Goal: Task Accomplishment & Management: Complete application form

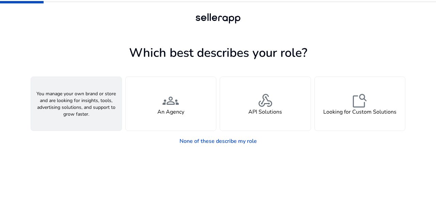
click at [98, 114] on div "person A Seller" at bounding box center [76, 104] width 91 height 54
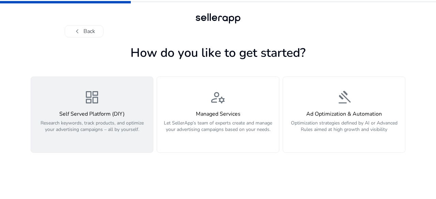
click at [107, 135] on p "Research keywords, track products, and optimize your advertising campaigns – al…" at bounding box center [92, 130] width 114 height 20
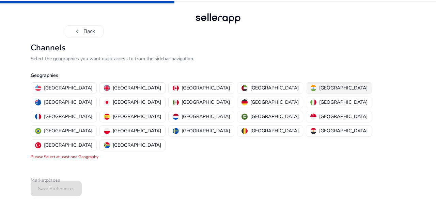
click at [311, 86] on img "button" at bounding box center [314, 88] width 6 height 6
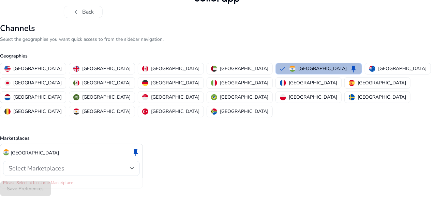
scroll to position [20, 0]
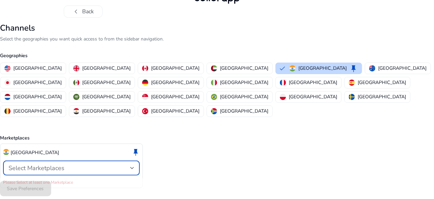
click at [134, 164] on div at bounding box center [132, 168] width 4 height 8
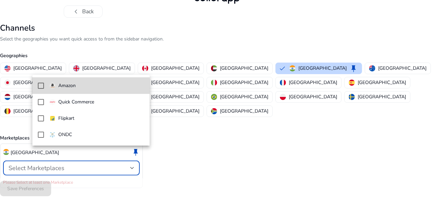
click at [41, 86] on mat-pseudo-checkbox at bounding box center [41, 86] width 6 height 6
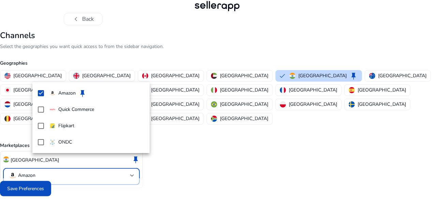
click at [156, 143] on div at bounding box center [217, 99] width 434 height 199
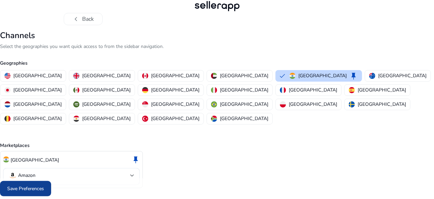
click at [44, 189] on span "Save Preferences" at bounding box center [25, 188] width 37 height 7
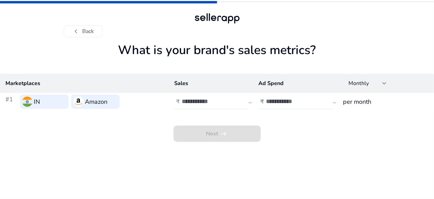
scroll to position [0, 0]
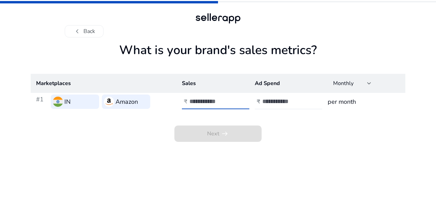
click at [215, 99] on input "number" at bounding box center [213, 102] width 46 height 8
click at [282, 105] on input "number" at bounding box center [286, 102] width 46 height 8
type input "*"
click at [237, 101] on div at bounding box center [220, 101] width 61 height 15
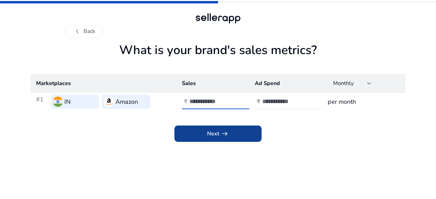
type input "*"
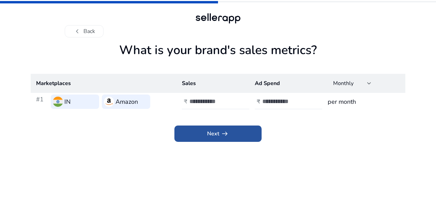
click at [236, 132] on span at bounding box center [218, 134] width 87 height 16
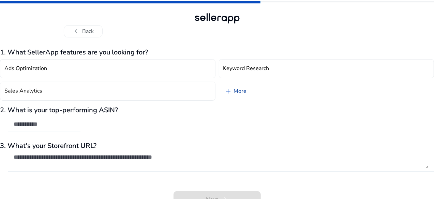
scroll to position [9, 0]
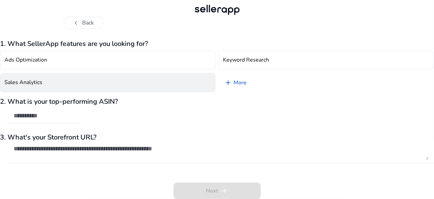
click at [75, 85] on button "Sales Analytics" at bounding box center [107, 82] width 215 height 19
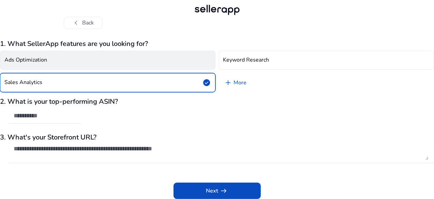
click at [78, 58] on button "Ads Optimization" at bounding box center [107, 60] width 215 height 19
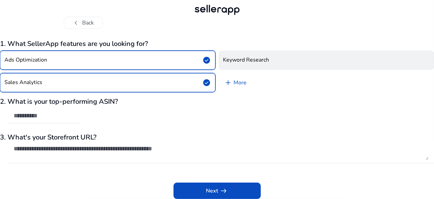
click at [265, 63] on h4 "Keyword Research" at bounding box center [246, 60] width 46 height 6
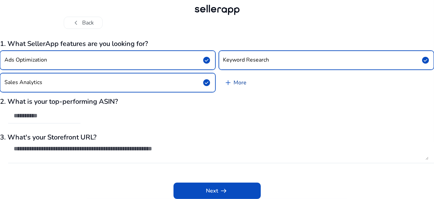
click at [243, 82] on link "add More" at bounding box center [235, 82] width 33 height 19
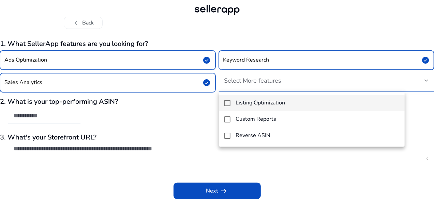
click at [226, 101] on mat-pseudo-checkbox at bounding box center [227, 103] width 6 height 6
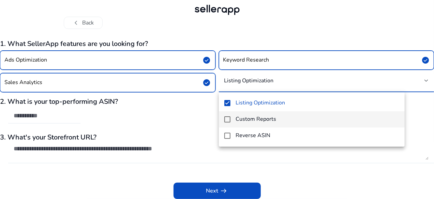
click at [227, 111] on mat-option "Custom Reports" at bounding box center [312, 119] width 186 height 16
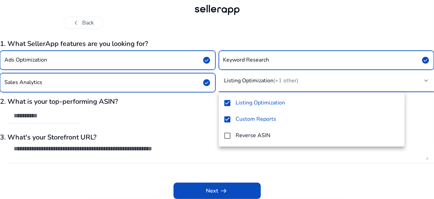
click at [151, 111] on div at bounding box center [217, 99] width 434 height 199
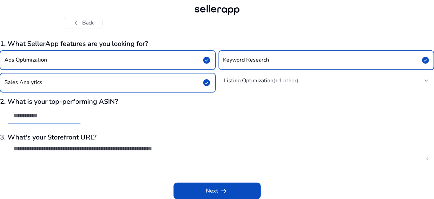
click at [69, 118] on input "text" at bounding box center [44, 116] width 61 height 8
click at [157, 121] on div "2. What is your top-performing ASIN?" at bounding box center [217, 114] width 434 height 33
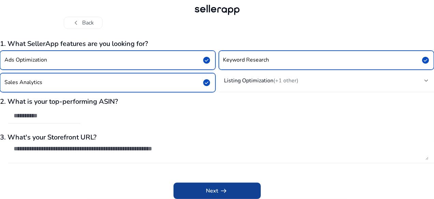
click at [208, 192] on span "Next arrow_right_alt" at bounding box center [217, 191] width 22 height 8
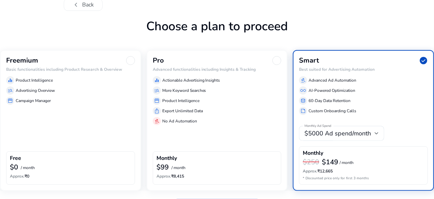
scroll to position [37, 0]
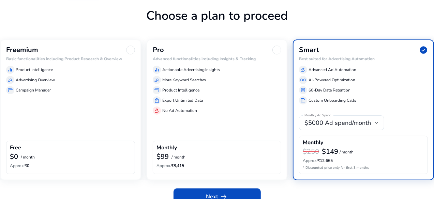
click at [74, 116] on div "Freemium Basic functionalities including Product Research & Overview equalizer …" at bounding box center [70, 110] width 141 height 141
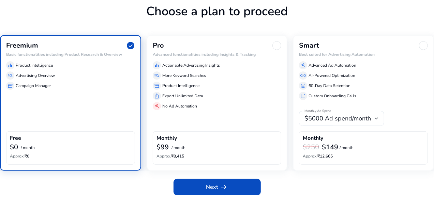
scroll to position [42, 0]
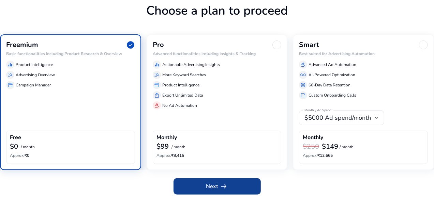
click at [215, 186] on span "Next arrow_right_alt" at bounding box center [217, 187] width 22 height 8
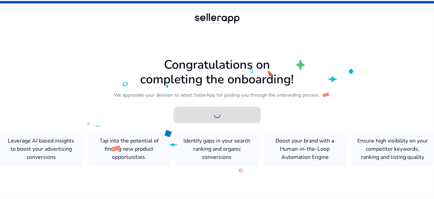
scroll to position [0, 0]
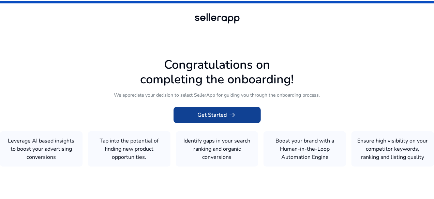
click at [215, 117] on span at bounding box center [217, 115] width 87 height 16
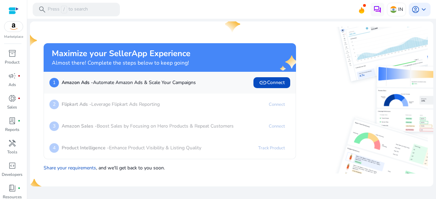
click at [262, 25] on mat-card "Maximize your SellerApp Experience Almost there! Complete the steps below to ke…" at bounding box center [232, 103] width 404 height 165
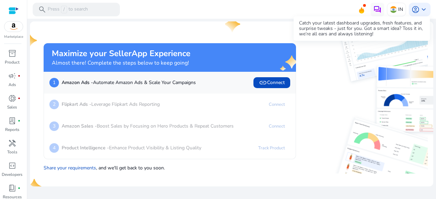
click at [360, 11] on icon at bounding box center [361, 10] width 5 height 6
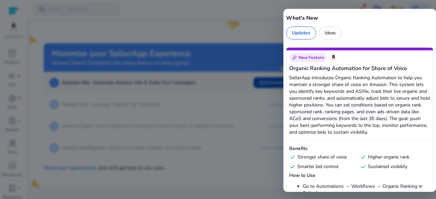
scroll to position [170, 0]
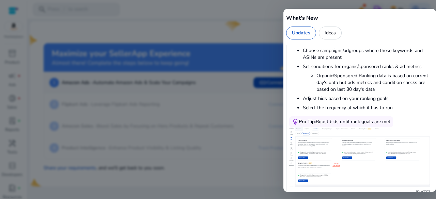
click at [229, 46] on div at bounding box center [218, 99] width 436 height 199
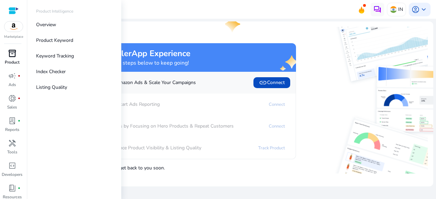
click at [16, 57] on span "inventory_2" at bounding box center [12, 53] width 8 height 8
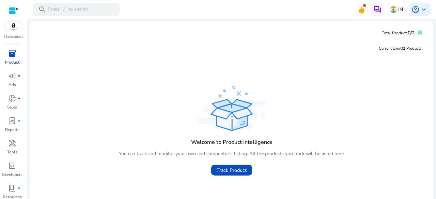
click at [213, 59] on div "Current Limit (2 Products ) Welcome to Product Intelligence You can track and m…" at bounding box center [231, 131] width 393 height 184
click at [61, 11] on span "/" at bounding box center [64, 10] width 6 height 8
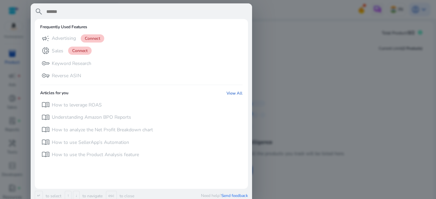
click at [348, 28] on div at bounding box center [218, 99] width 436 height 199
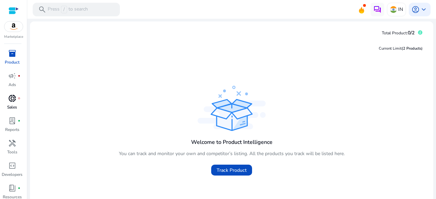
click at [15, 98] on span "donut_small" at bounding box center [12, 98] width 8 height 8
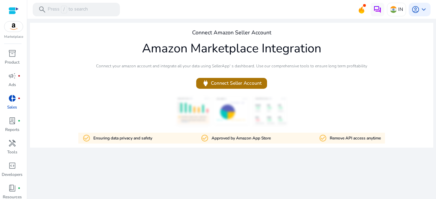
click at [219, 81] on span "power Connect Seller Account" at bounding box center [232, 83] width 60 height 8
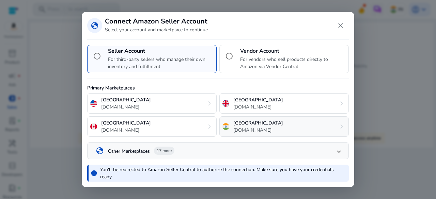
click at [239, 134] on div "India amazon.in chevron_right" at bounding box center [285, 127] width 130 height 20
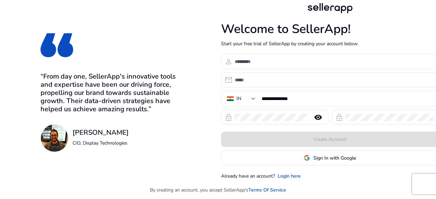
click at [254, 61] on input at bounding box center [334, 62] width 199 height 8
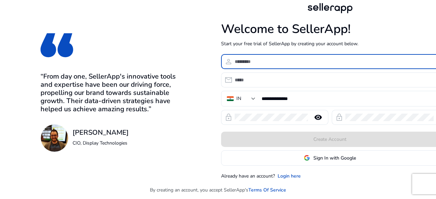
click at [259, 63] on input at bounding box center [334, 62] width 199 height 8
click at [338, 157] on span "Sign In with Google" at bounding box center [335, 158] width 43 height 7
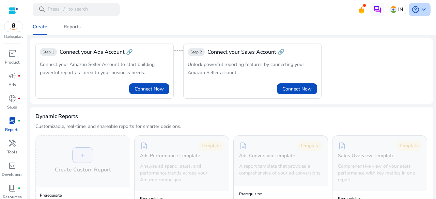
click at [420, 9] on span "keyboard_arrow_down" at bounding box center [424, 9] width 8 height 8
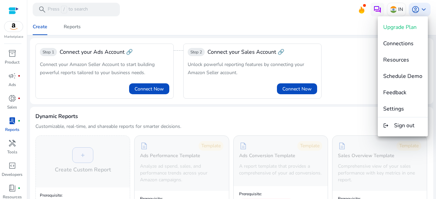
drag, startPoint x: 190, startPoint y: 13, endPoint x: 143, endPoint y: 1, distance: 48.6
click at [188, 12] on div at bounding box center [218, 99] width 436 height 199
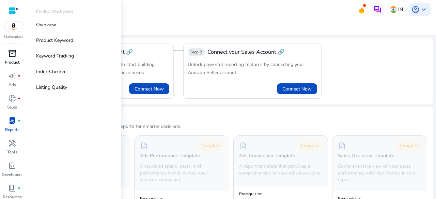
click at [16, 55] on span "inventory_2" at bounding box center [12, 53] width 8 height 8
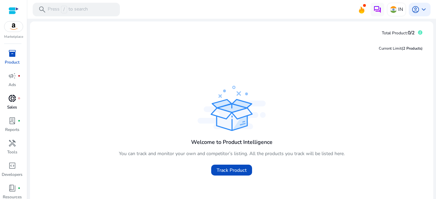
click at [11, 102] on span "donut_small" at bounding box center [12, 98] width 8 height 8
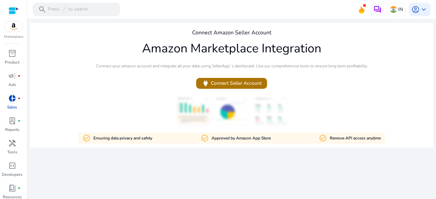
click at [228, 82] on span "power Connect Seller Account" at bounding box center [232, 83] width 60 height 8
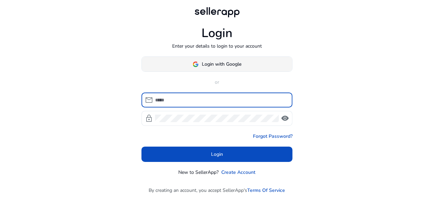
type input "**********"
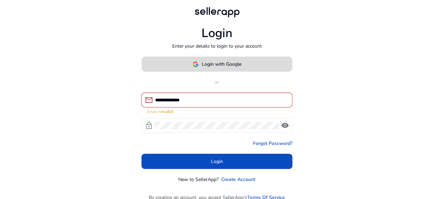
click at [205, 61] on span "Login with Google" at bounding box center [222, 64] width 40 height 7
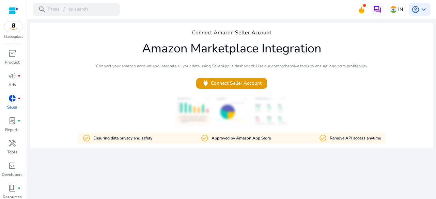
click at [393, 71] on div "Connect Amazon Seller Account Amazon Marketplace Integration Connect your amazo…" at bounding box center [232, 85] width 404 height 125
click at [10, 28] on img at bounding box center [13, 26] width 18 height 10
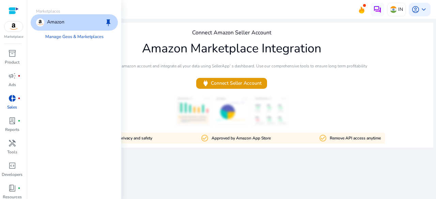
click at [61, 23] on p "Amazon" at bounding box center [55, 22] width 17 height 8
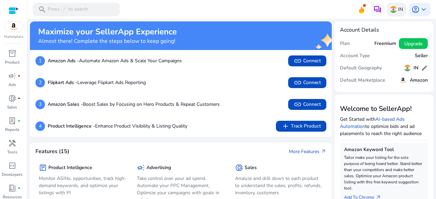
click at [399, 10] on p "IN" at bounding box center [401, 9] width 5 height 12
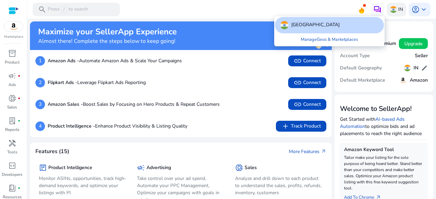
click at [399, 10] on div at bounding box center [218, 99] width 436 height 199
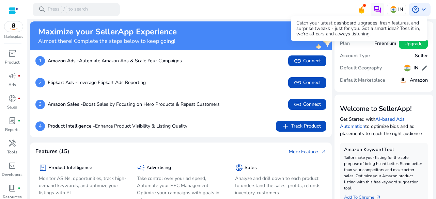
click at [358, 9] on icon at bounding box center [362, 9] width 10 height 10
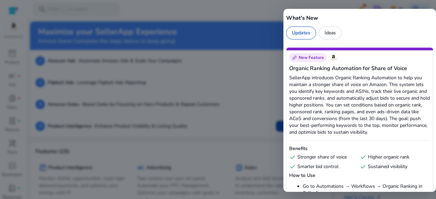
click at [202, 24] on div at bounding box center [218, 99] width 436 height 199
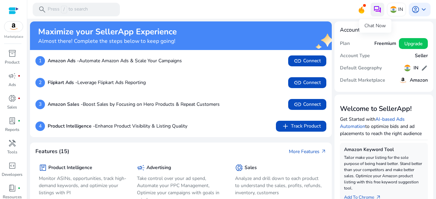
click at [378, 13] on img at bounding box center [378, 9] width 8 height 8
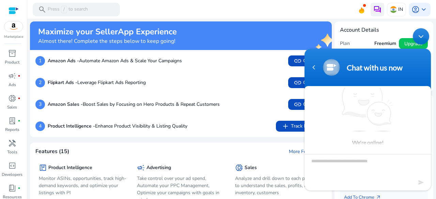
scroll to position [6, 0]
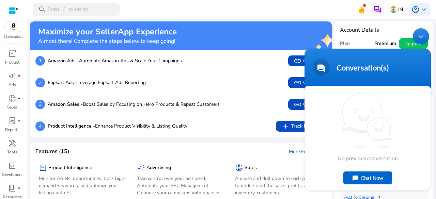
click at [421, 32] on div "Minimize live chat window" at bounding box center [421, 36] width 16 height 16
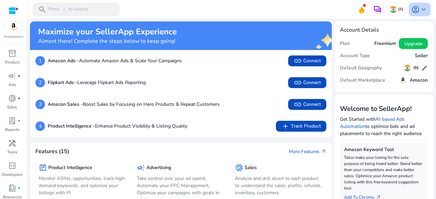
click at [420, 8] on span "keyboard_arrow_down" at bounding box center [424, 9] width 8 height 8
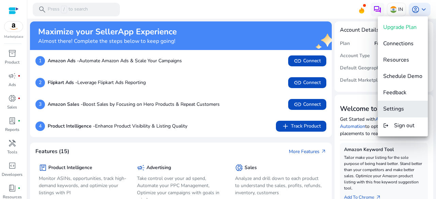
click at [404, 110] on span "Settings" at bounding box center [394, 109] width 21 height 8
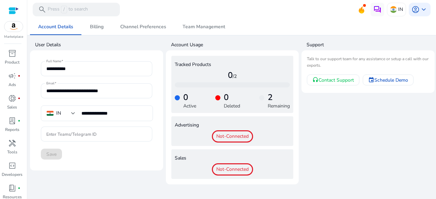
click at [232, 167] on span "Not-Connected" at bounding box center [232, 170] width 41 height 12
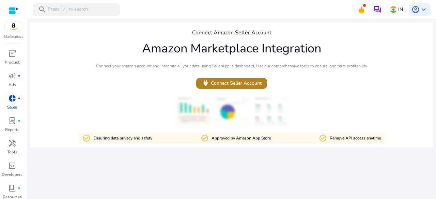
click at [229, 80] on span "power Connect Seller Account" at bounding box center [232, 83] width 60 height 8
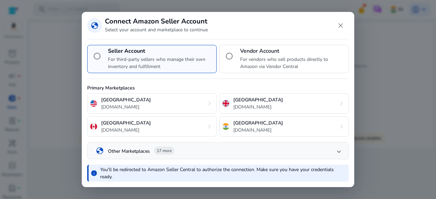
click at [252, 66] on p "For vendors who sell products directly to Amazon via Vendor Central" at bounding box center [293, 63] width 106 height 14
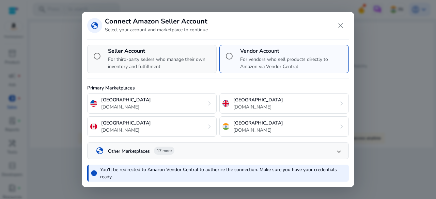
click at [166, 67] on p "For third-party sellers who manage their own inventory and fulfillment" at bounding box center [161, 63] width 106 height 14
click at [230, 122] on div "India [DOMAIN_NAME]" at bounding box center [253, 127] width 61 height 14
